Goal: Check status: Check status

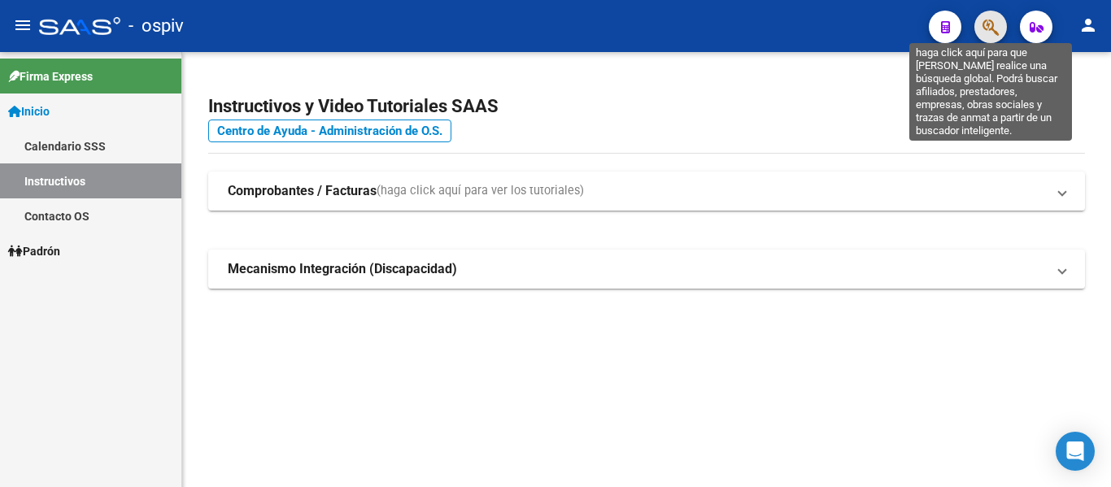
click at [984, 29] on icon "button" at bounding box center [991, 27] width 16 height 19
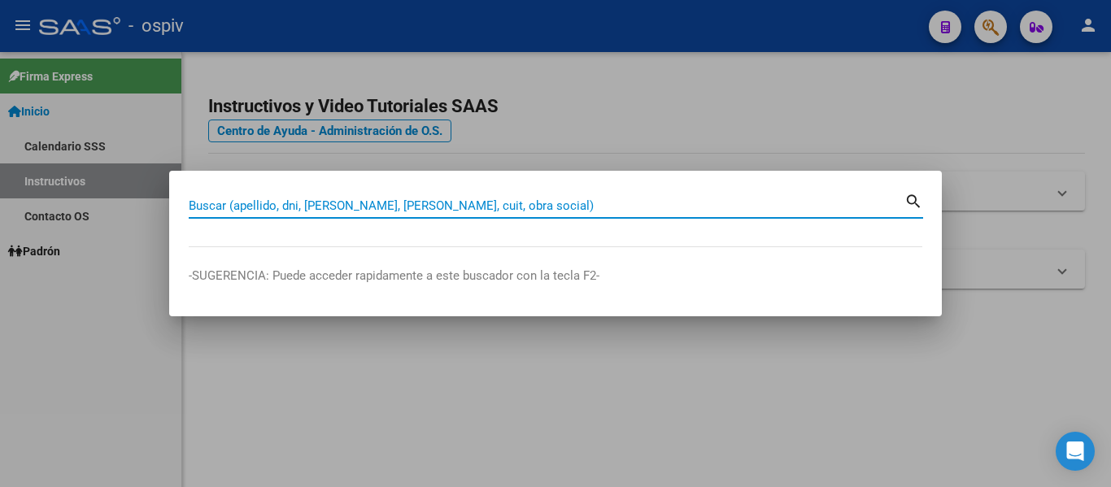
click at [492, 205] on input "Buscar (apellido, dni, [PERSON_NAME], [PERSON_NAME], cuit, obra social)" at bounding box center [547, 205] width 716 height 15
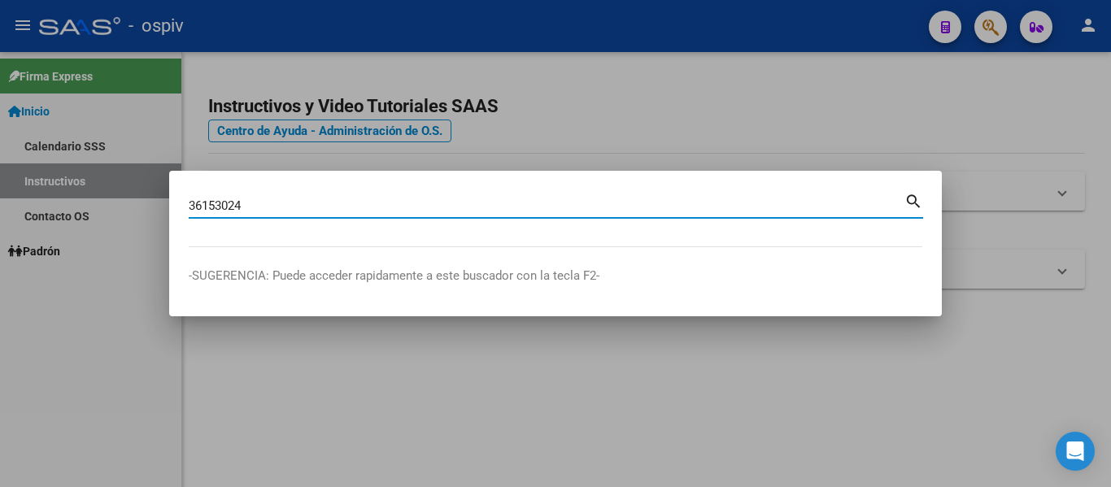
type input "36153024"
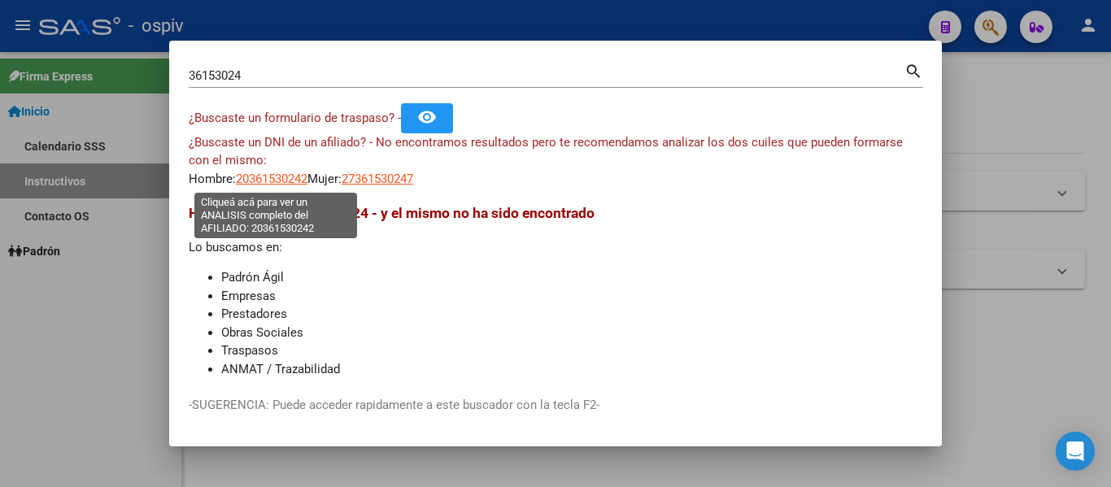
click at [277, 177] on span "20361530242" at bounding box center [272, 179] width 72 height 15
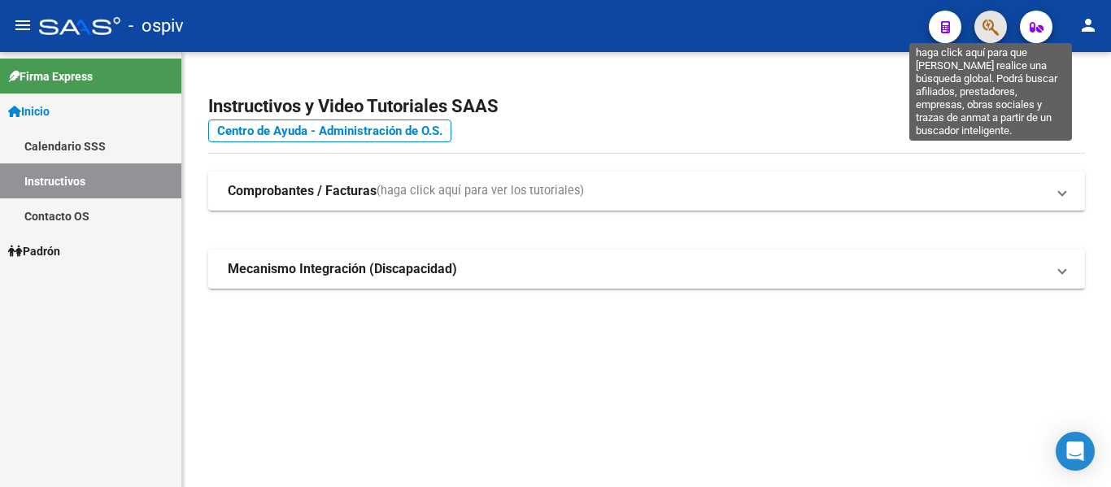
click at [992, 30] on icon "button" at bounding box center [991, 27] width 16 height 19
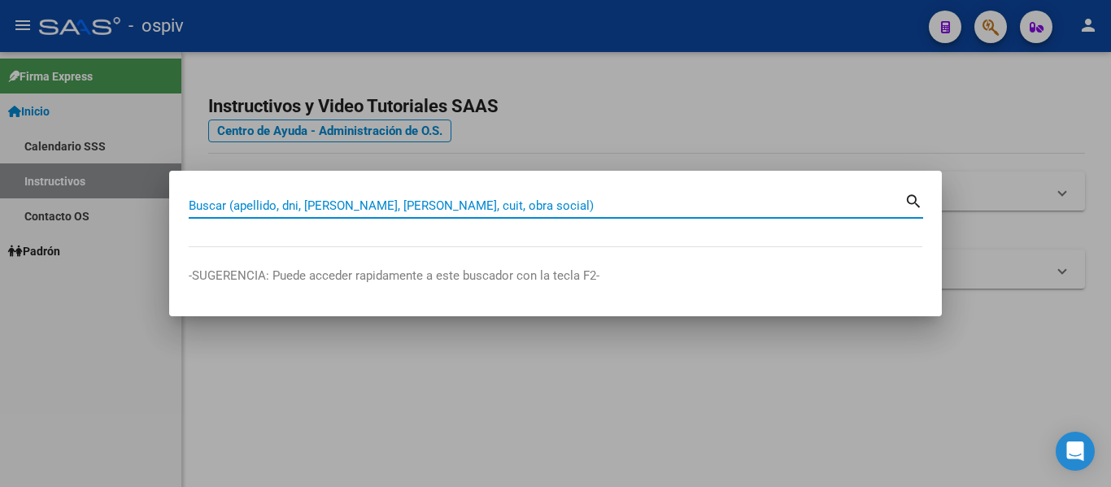
click at [385, 203] on input "Buscar (apellido, dni, [PERSON_NAME], [PERSON_NAME], cuit, obra social)" at bounding box center [547, 205] width 716 height 15
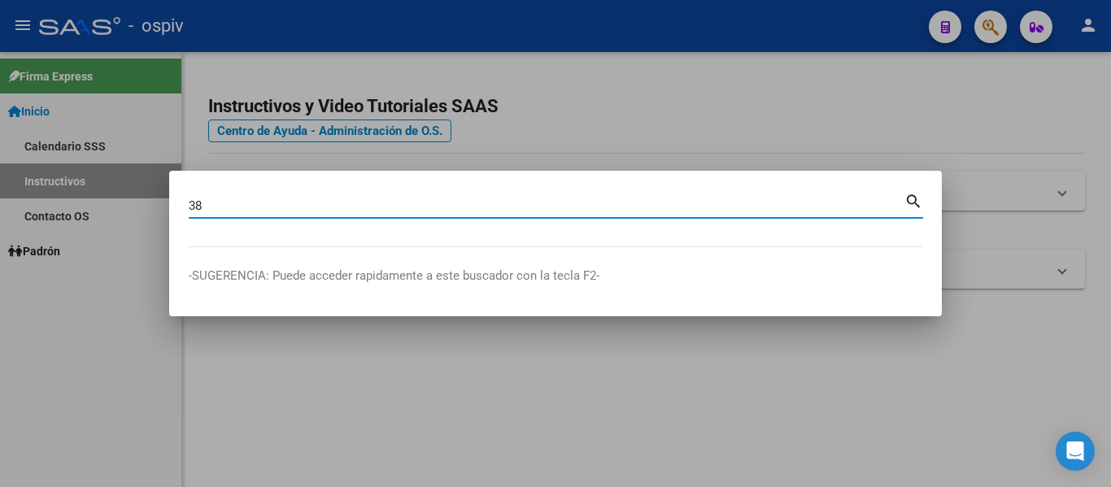
type input "3"
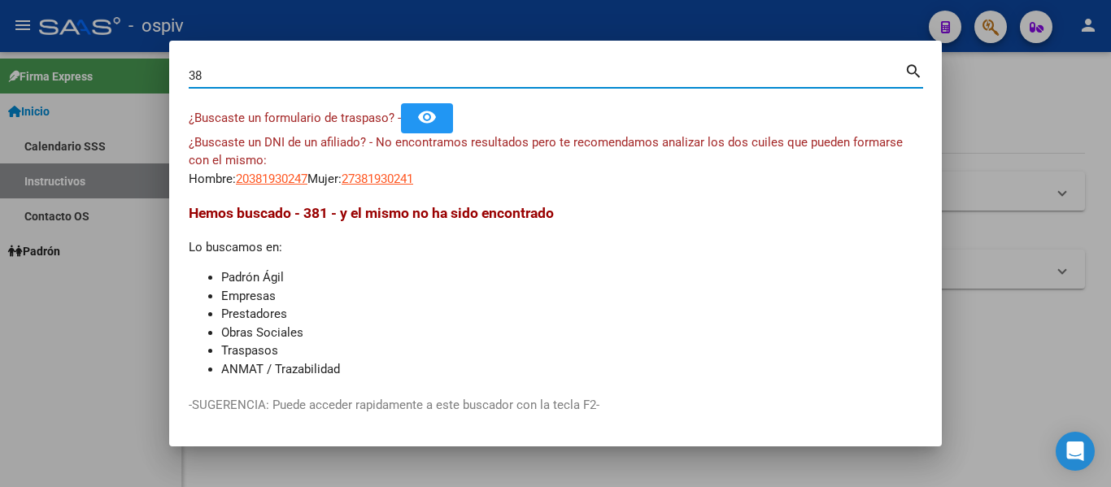
type input "3"
type input "36193024"
